Goal: Information Seeking & Learning: Learn about a topic

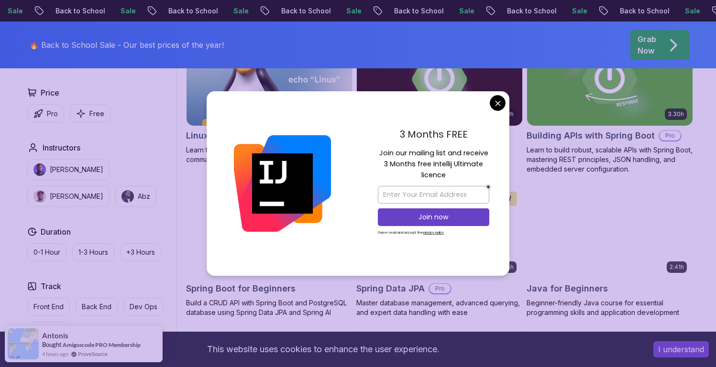
scroll to position [337, 0]
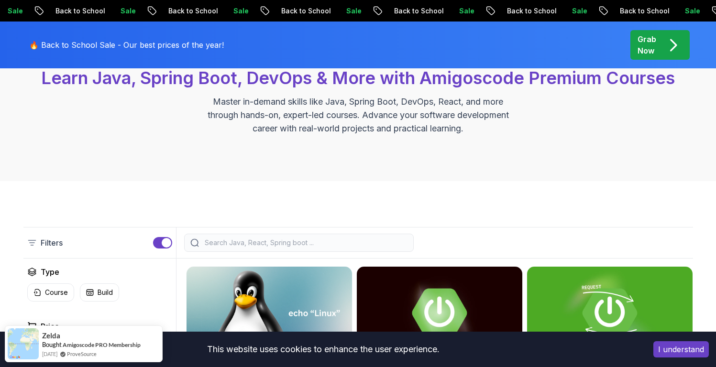
scroll to position [0, 0]
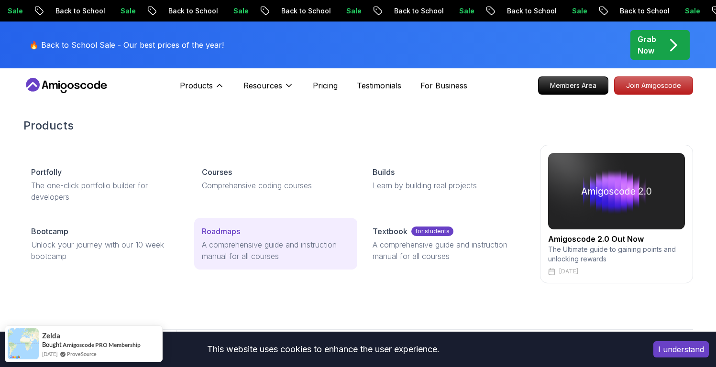
click at [260, 239] on p "A comprehensive guide and instruction manual for all courses" at bounding box center [276, 250] width 148 height 23
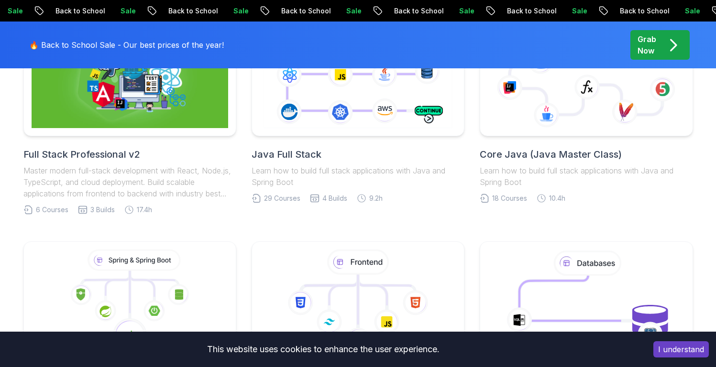
scroll to position [269, 0]
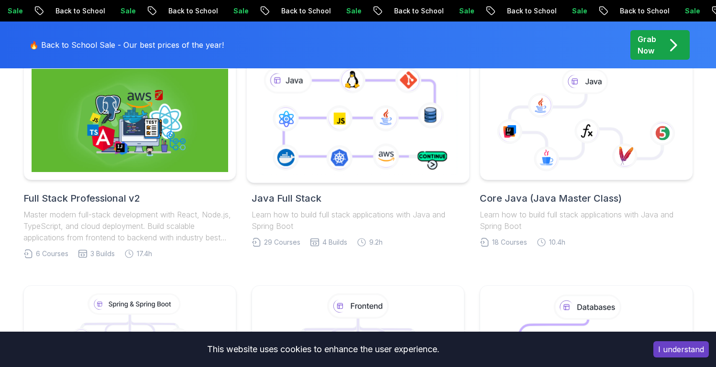
click at [365, 145] on icon at bounding box center [358, 120] width 202 height 112
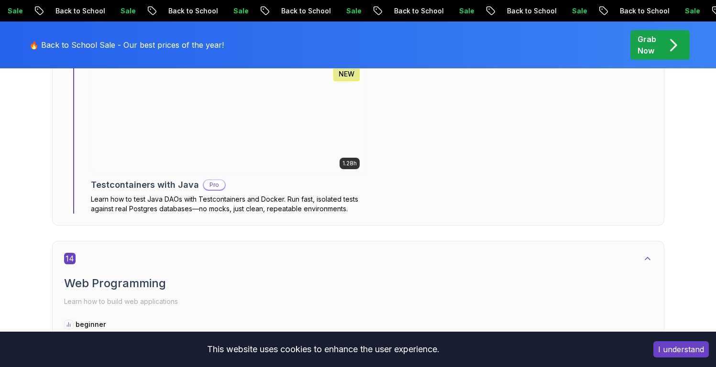
scroll to position [5163, 0]
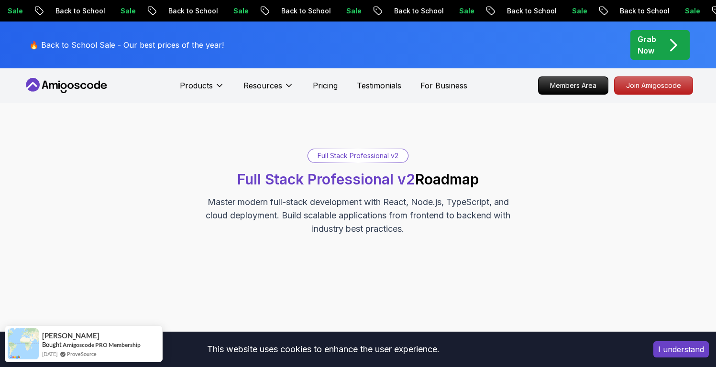
click at [380, 176] on span "Full Stack Professional v2" at bounding box center [326, 179] width 178 height 17
click at [361, 181] on span "Full Stack Professional v2" at bounding box center [326, 179] width 178 height 17
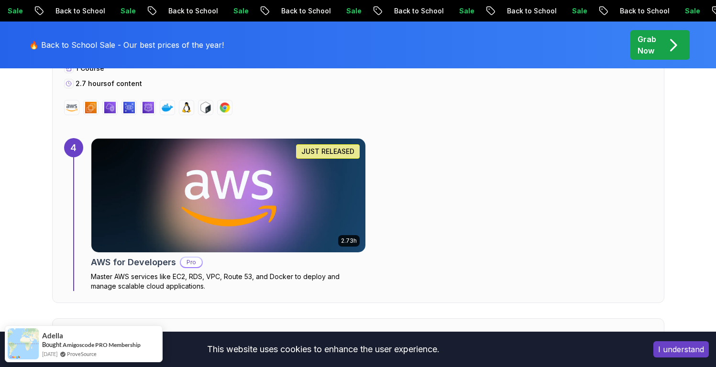
scroll to position [1690, 0]
